Goal: Task Accomplishment & Management: Manage account settings

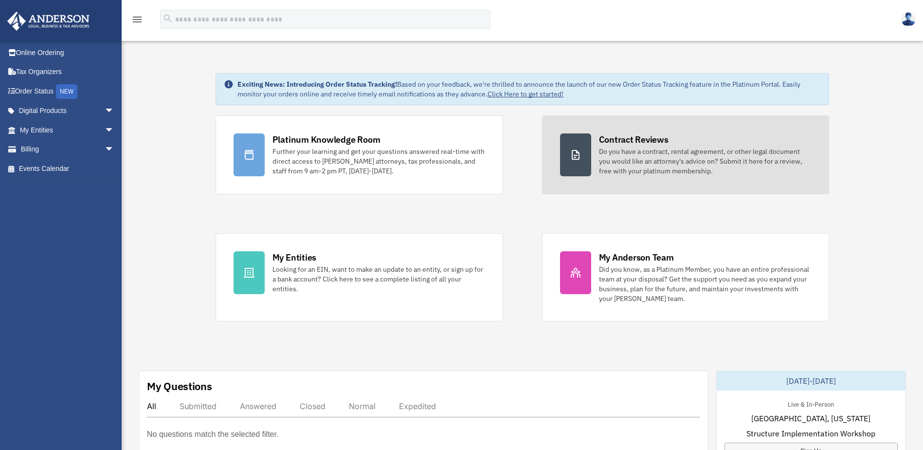
click at [595, 163] on link "Contract Reviews Do you have a contract, rental agreement, or other legal docum…" at bounding box center [686, 154] width 288 height 79
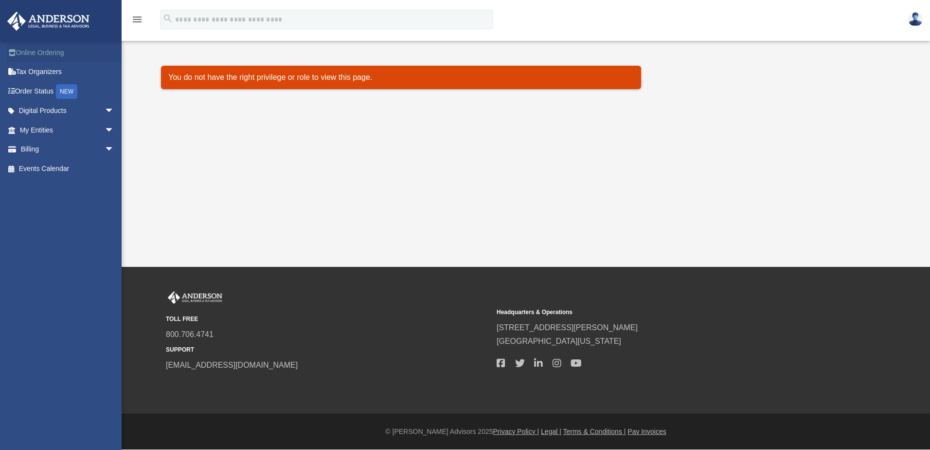
click at [49, 54] on link "Online Ordering" at bounding box center [68, 52] width 122 height 19
click at [50, 73] on link "Tax Organizers" at bounding box center [68, 71] width 122 height 19
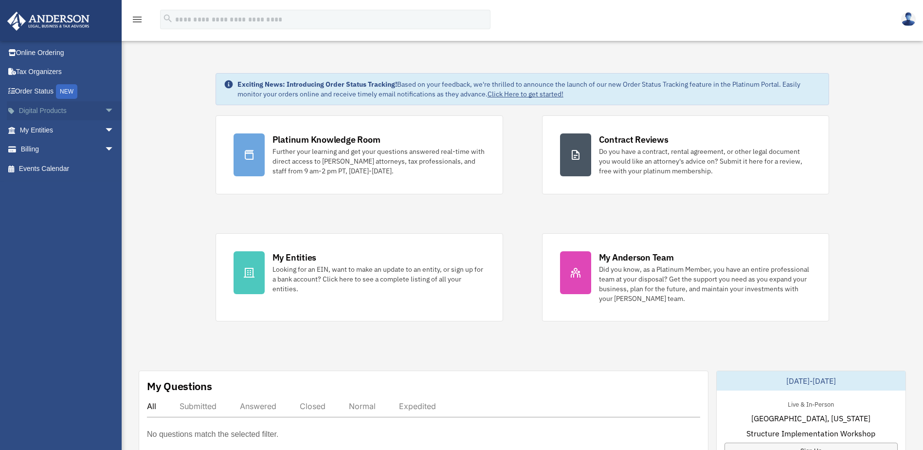
click at [105, 109] on span "arrow_drop_down" at bounding box center [114, 111] width 19 height 20
click at [105, 204] on span "arrow_drop_down" at bounding box center [114, 207] width 19 height 20
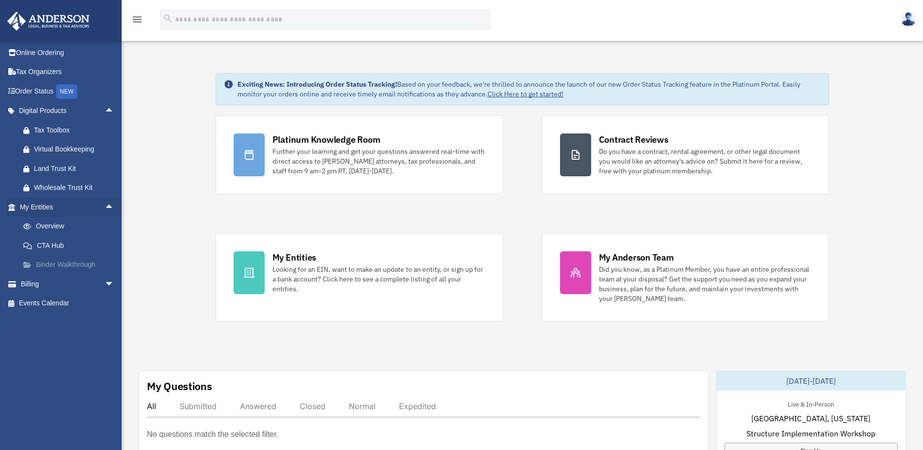
click at [67, 264] on link "Binder Walkthrough" at bounding box center [71, 264] width 115 height 19
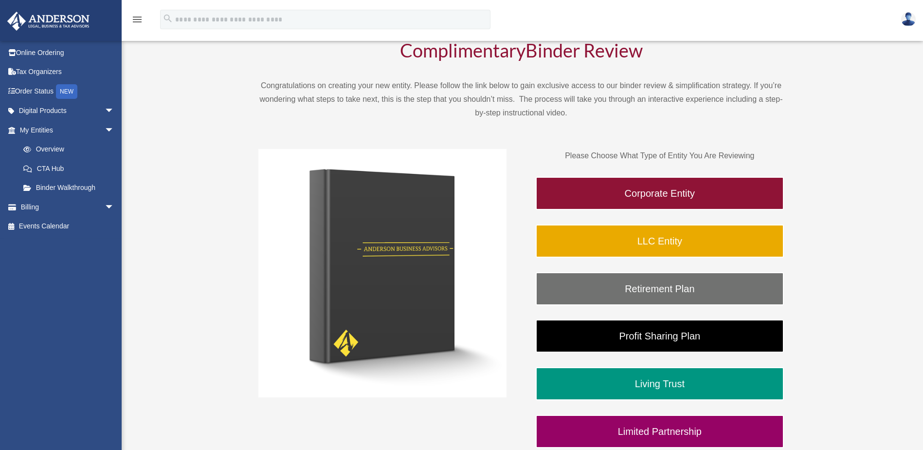
scroll to position [49, 0]
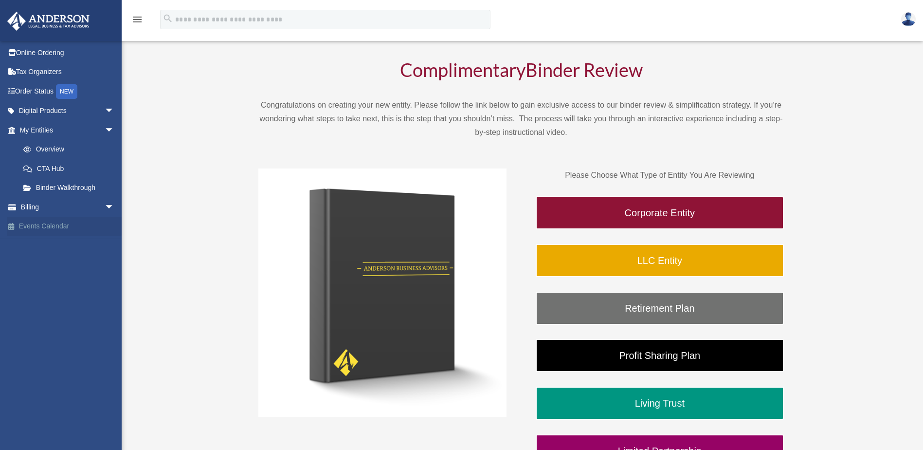
click at [63, 226] on link "Events Calendar" at bounding box center [68, 226] width 122 height 19
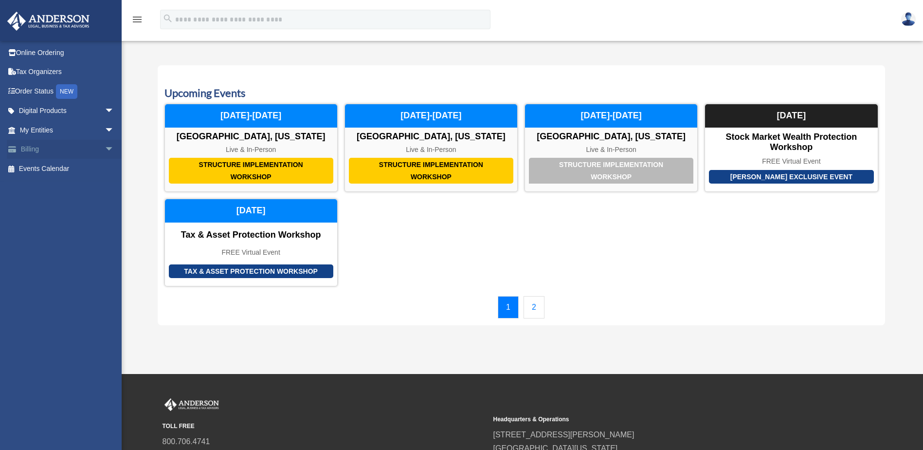
click at [32, 149] on link "Billing arrow_drop_down" at bounding box center [68, 149] width 122 height 19
click at [105, 148] on span "arrow_drop_down" at bounding box center [114, 150] width 19 height 20
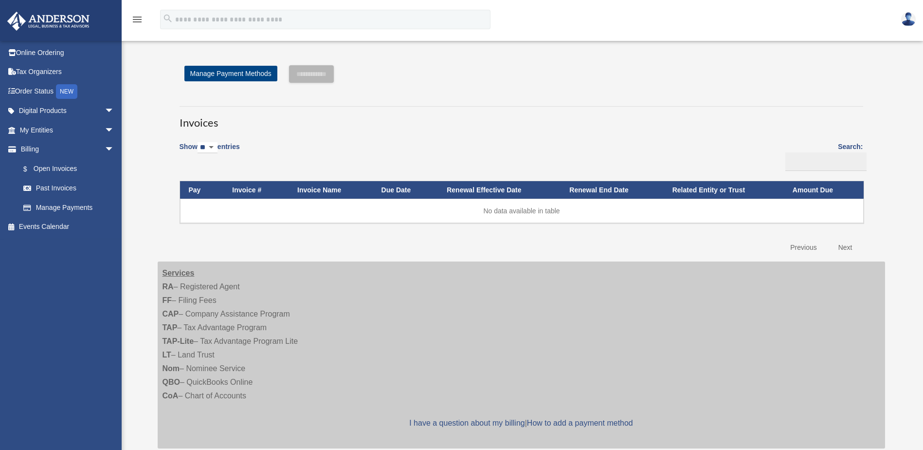
click at [61, 19] on img at bounding box center [48, 21] width 88 height 19
click at [909, 18] on img at bounding box center [908, 19] width 15 height 14
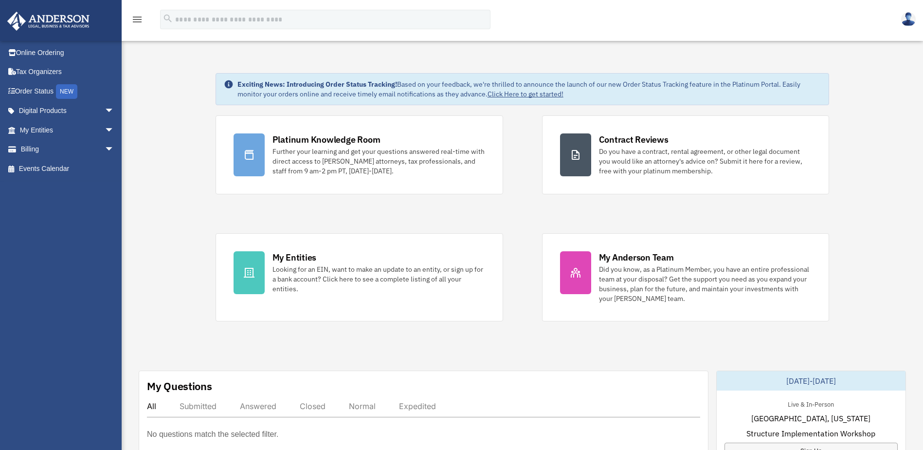
click at [909, 19] on img at bounding box center [908, 19] width 15 height 14
click at [745, 45] on link "Reset Password" at bounding box center [762, 46] width 97 height 20
